Goal: Find specific page/section: Find specific page/section

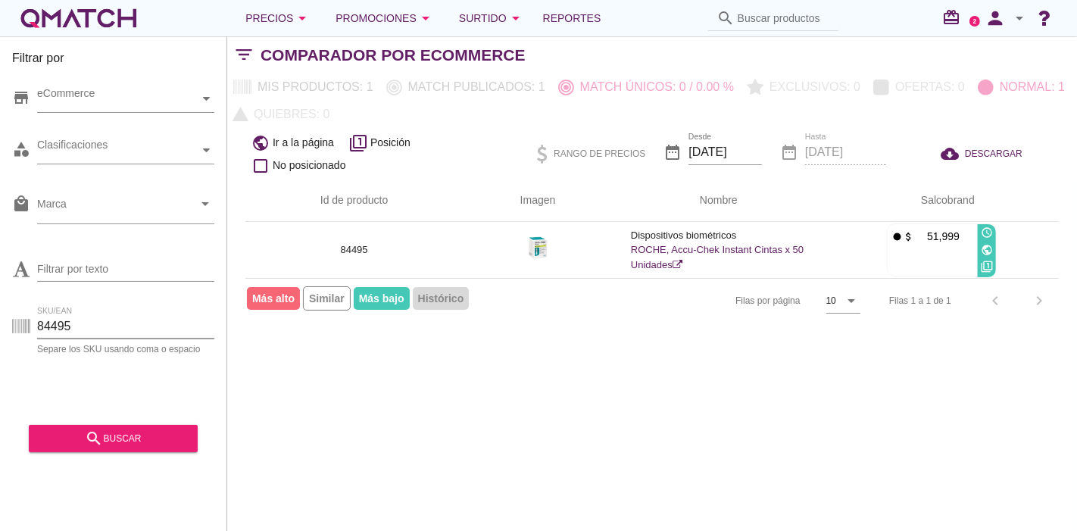
click at [0, 336] on div "Filtrar por store eCommerce category Clasificaciones local_mall Marca arrow_dro…" at bounding box center [113, 283] width 227 height 495
drag, startPoint x: 111, startPoint y: 411, endPoint x: 127, endPoint y: 427, distance: 23.0
click at [126, 428] on button "search buscar" at bounding box center [113, 438] width 169 height 27
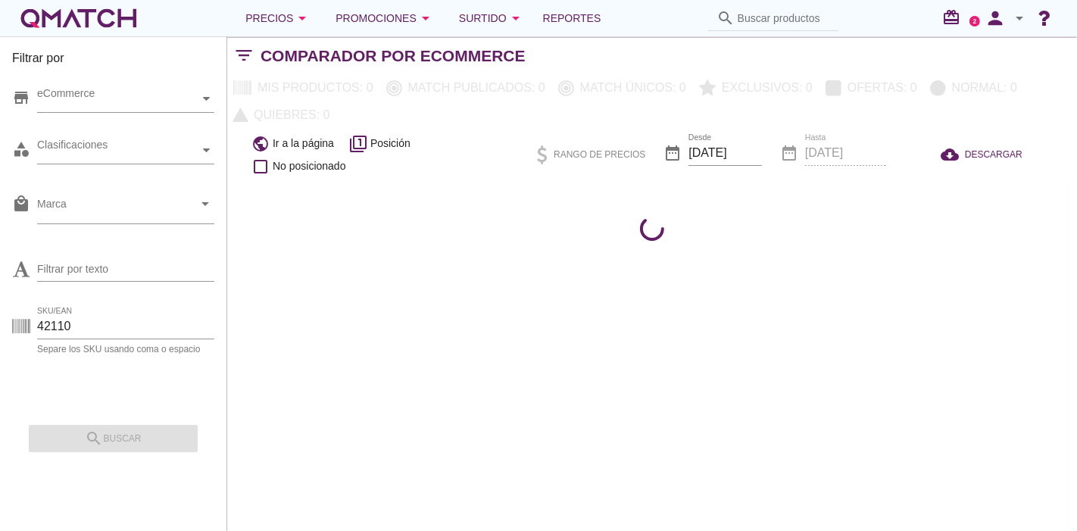
click at [127, 427] on div "search buscar" at bounding box center [113, 433] width 169 height 38
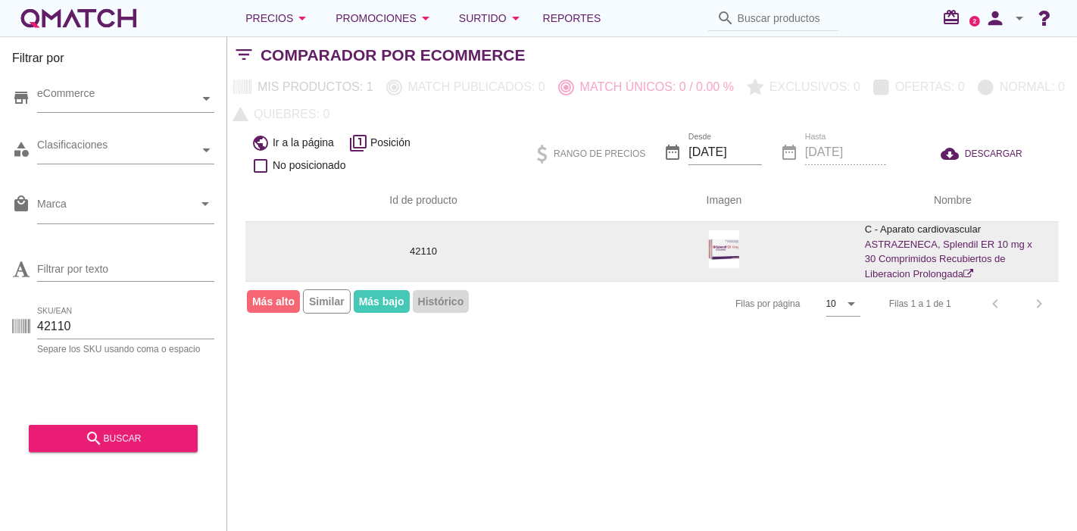
click at [728, 261] on img at bounding box center [724, 249] width 30 height 38
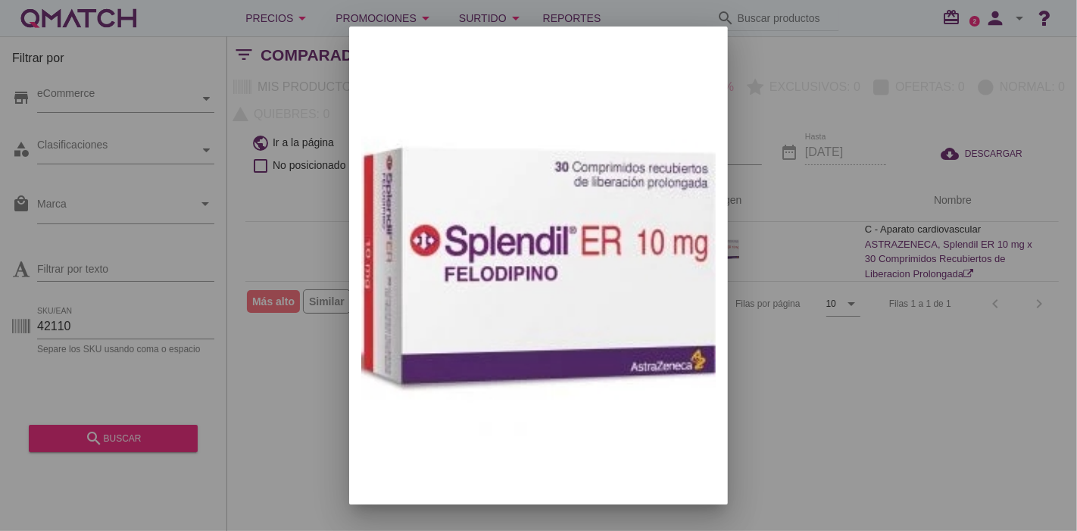
drag, startPoint x: 261, startPoint y: 234, endPoint x: 186, endPoint y: 306, distance: 103.9
click at [261, 232] on div at bounding box center [538, 265] width 1077 height 531
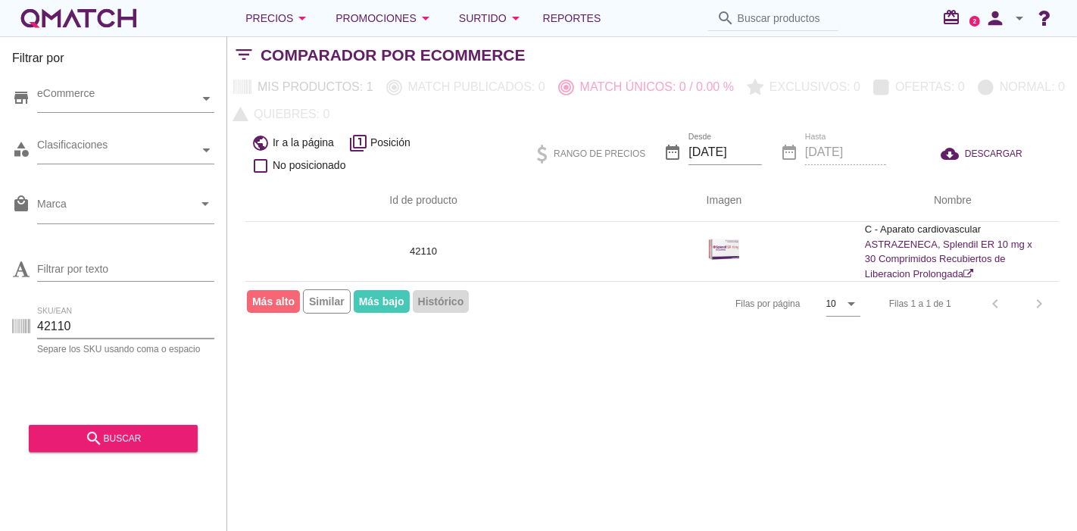
click at [0, 321] on div "Filtrar por store eCommerce category Clasificaciones local_mall Marca arrow_dro…" at bounding box center [113, 283] width 227 height 495
paste input "71053"
type input "71053"
click at [192, 443] on button "search buscar" at bounding box center [113, 438] width 169 height 27
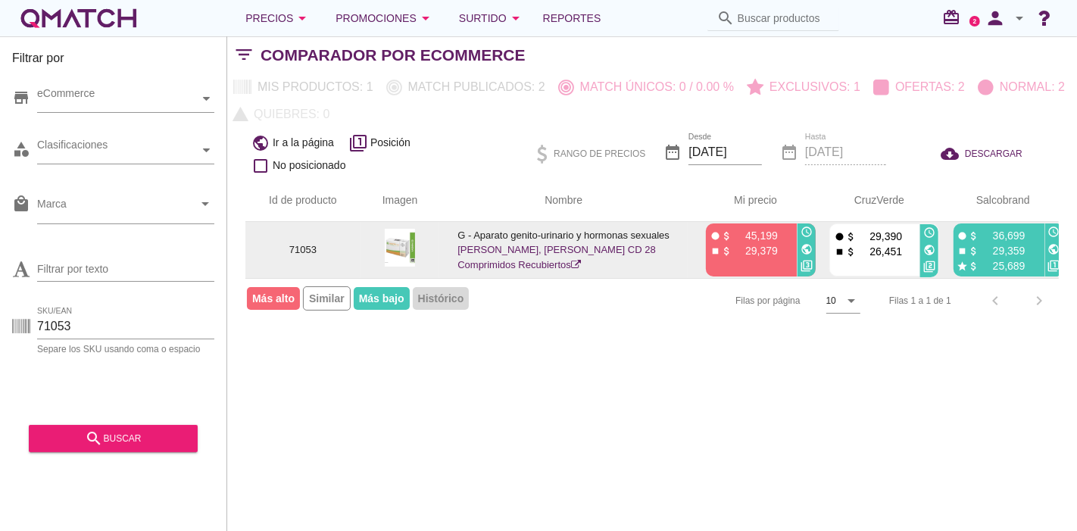
click at [473, 253] on link "Yasmin, Yasmin CD 28 Comprimidos Recubiertos" at bounding box center [557, 257] width 198 height 27
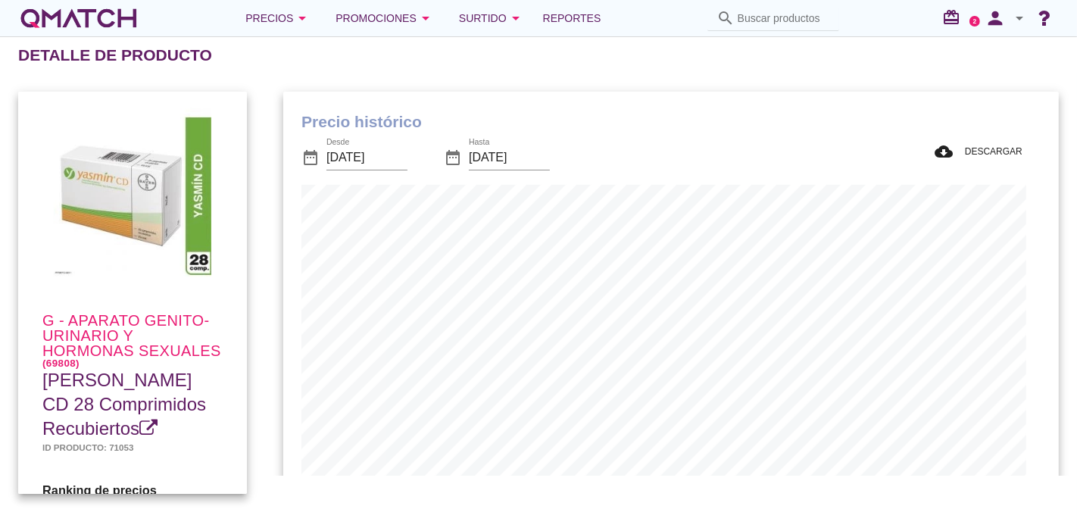
scroll to position [497, 761]
